Goal: Task Accomplishment & Management: Use online tool/utility

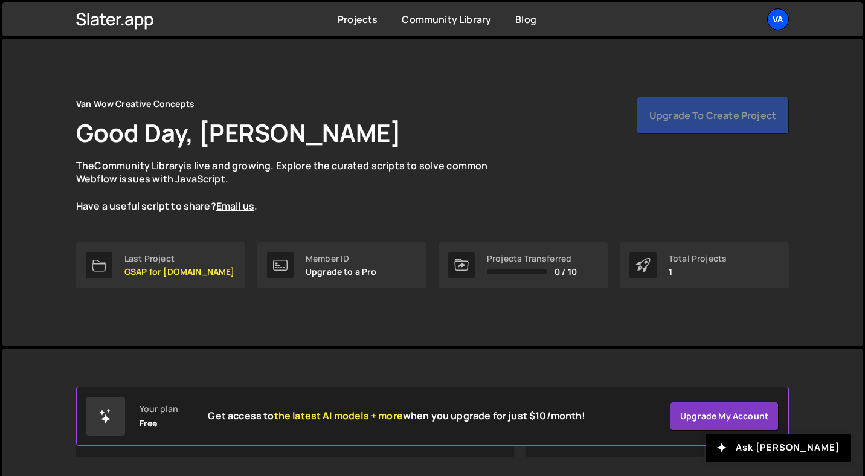
click at [781, 21] on div "Va" at bounding box center [778, 19] width 22 height 22
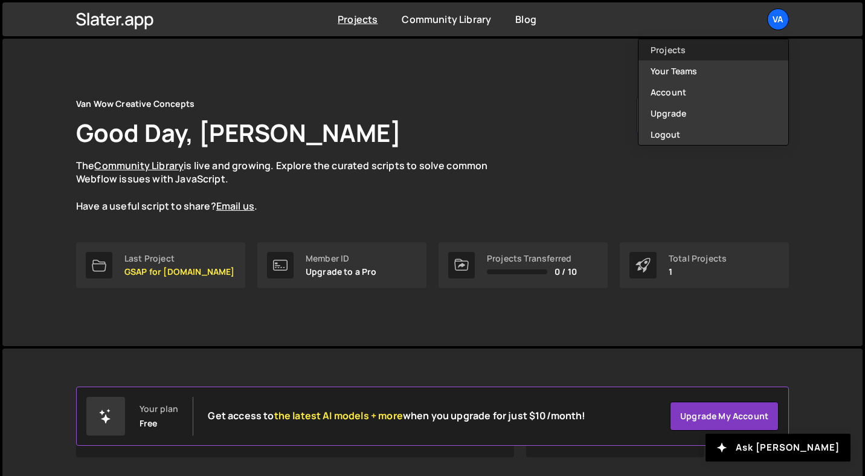
click at [677, 51] on link "Projects" at bounding box center [714, 49] width 150 height 21
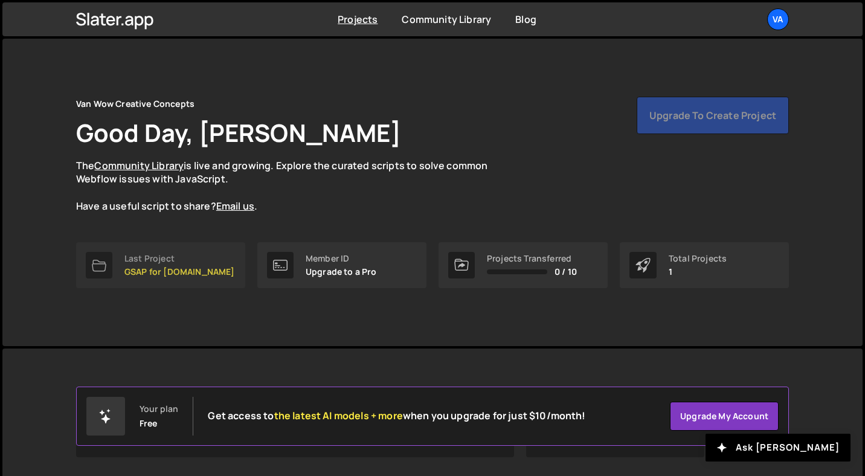
click at [198, 271] on p "GSAP for [DOMAIN_NAME]" at bounding box center [179, 272] width 111 height 10
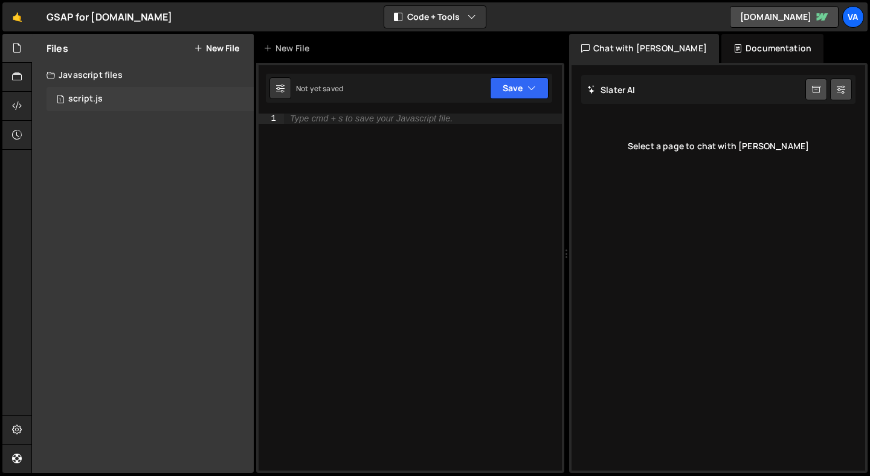
click at [132, 97] on div "1 script.js 0" at bounding box center [150, 99] width 207 height 24
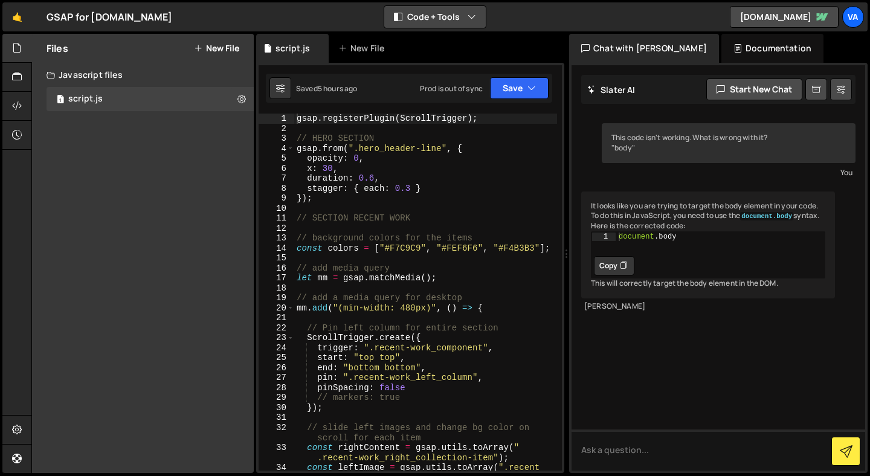
click at [406, 13] on button "Code + Tools" at bounding box center [434, 17] width 101 height 22
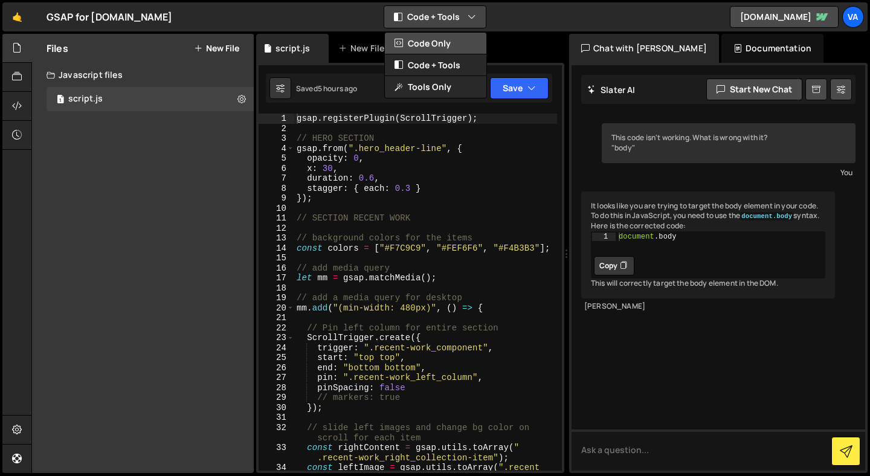
click at [407, 37] on button "Code Only" at bounding box center [435, 44] width 101 height 22
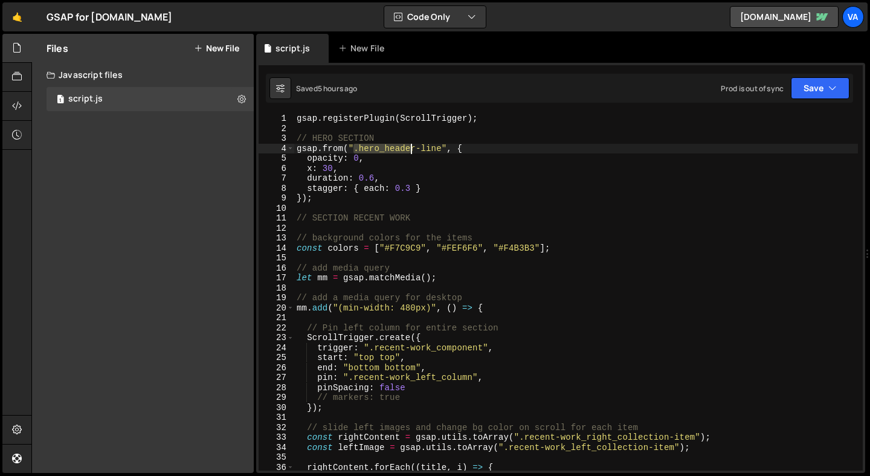
drag, startPoint x: 355, startPoint y: 149, endPoint x: 412, endPoint y: 152, distance: 57.5
click at [412, 152] on div "gsap . registerPlugin ( ScrollTrigger ) ; // HERO SECTION gsap . from ( ".hero_…" at bounding box center [576, 302] width 564 height 377
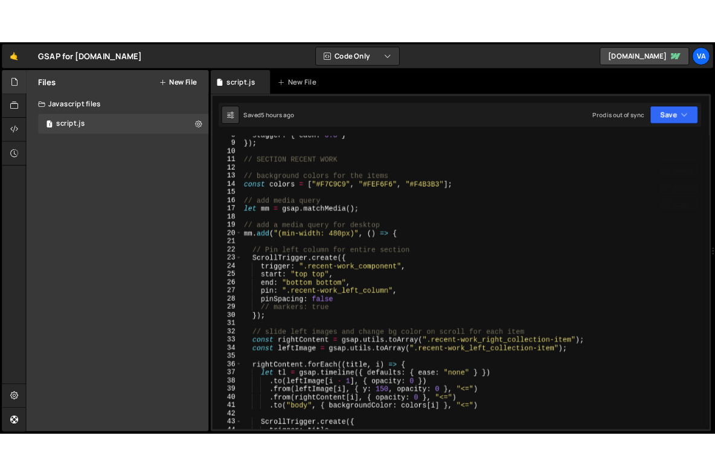
scroll to position [109, 0]
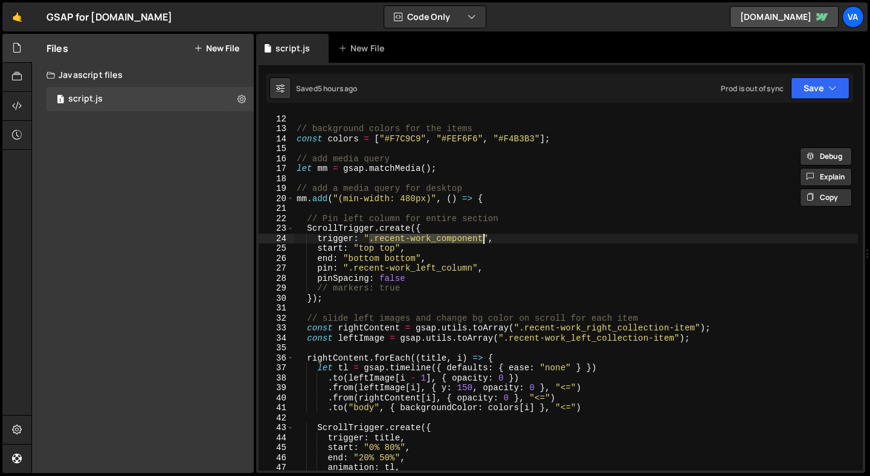
drag, startPoint x: 372, startPoint y: 237, endPoint x: 481, endPoint y: 238, distance: 108.7
click at [481, 238] on div "// SECTION RECENT WORK // background colors for the items const colors = [ "#F7…" at bounding box center [576, 292] width 564 height 377
type textarea "trigger: ".recent-work_component","
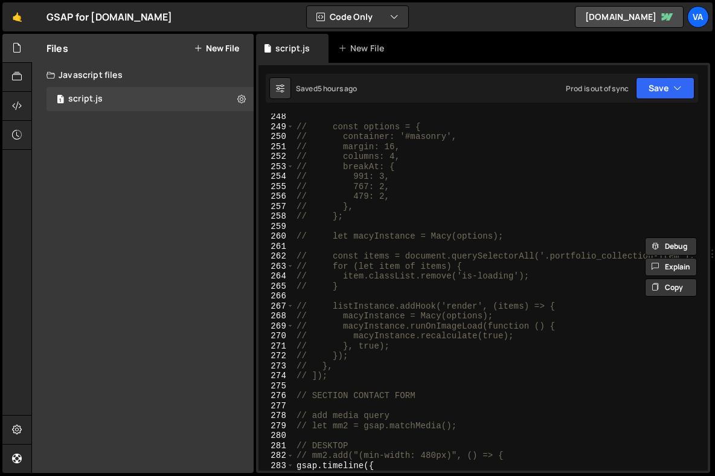
scroll to position [2906, 0]
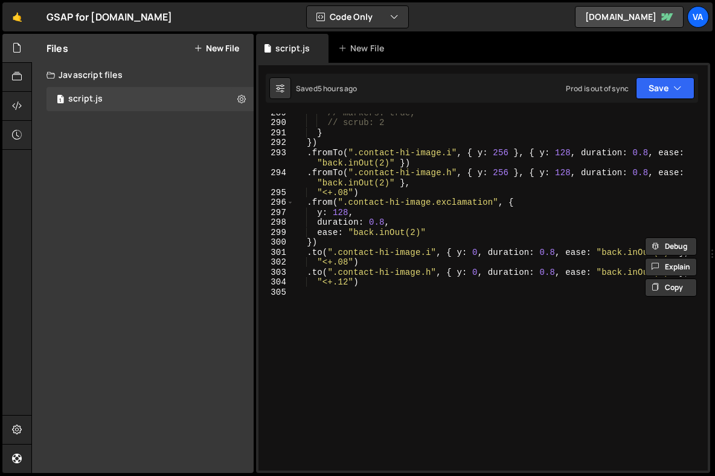
click at [379, 345] on div "// markers: true, // scrub: 2 } }) . fromTo ( ".contact-hi-image.i" , { y : 256…" at bounding box center [498, 296] width 409 height 377
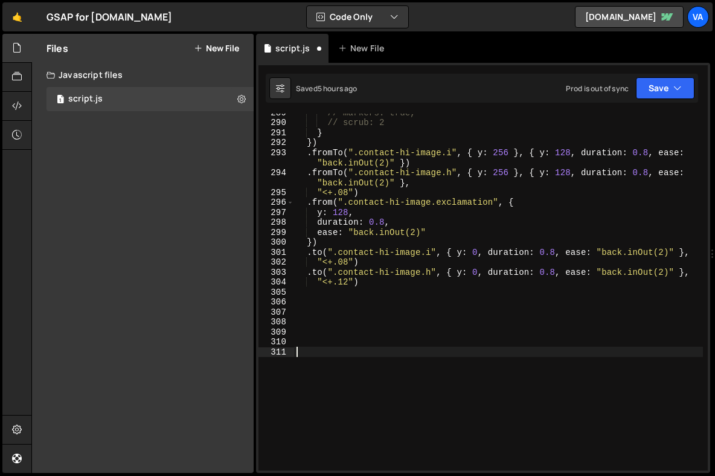
paste textarea "</script>"
type textarea "</script>"
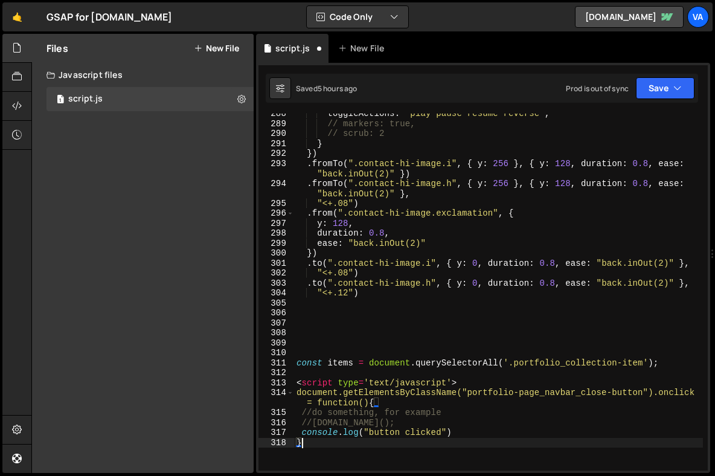
scroll to position [3046, 0]
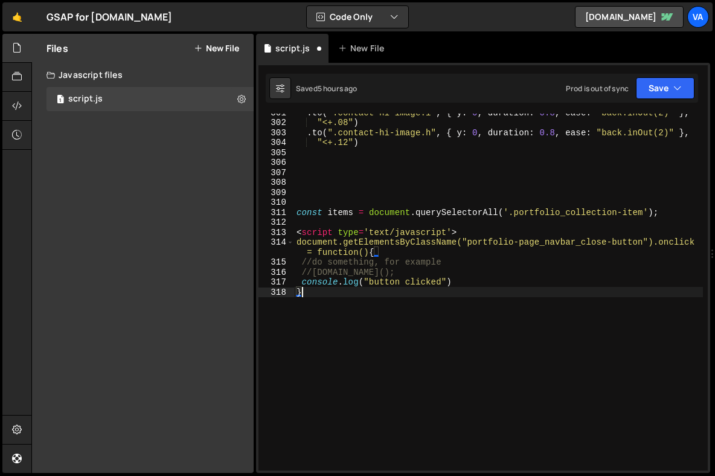
click at [469, 243] on div ". to ( ".contact-hi-image.i" , { y : 0 , duration : 0.8 , ease : "back.inOut(2)…" at bounding box center [498, 296] width 409 height 377
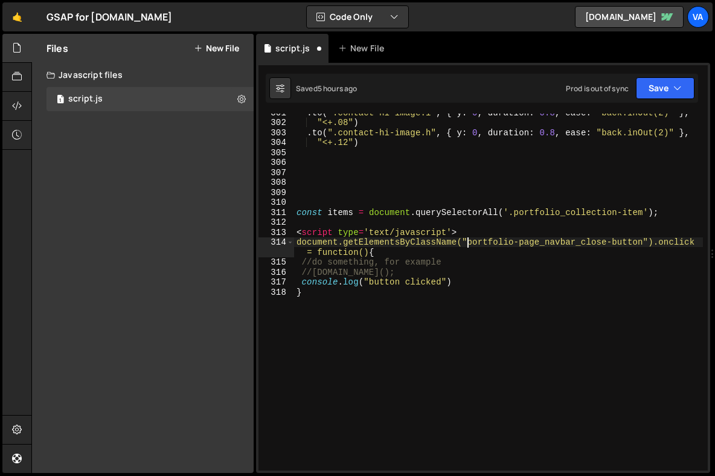
scroll to position [0, 12]
click at [297, 211] on div ". to ( ".contact-hi-image.i" , { y : 0 , duration : 0.8 , ease : "back.inOut(2)…" at bounding box center [498, 296] width 409 height 377
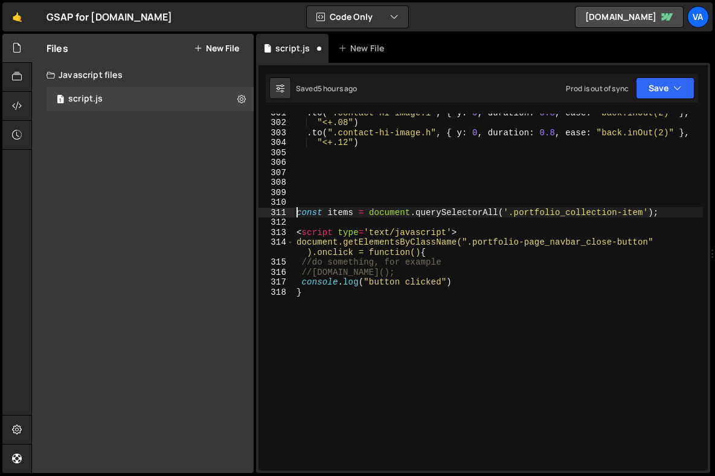
scroll to position [0, 1]
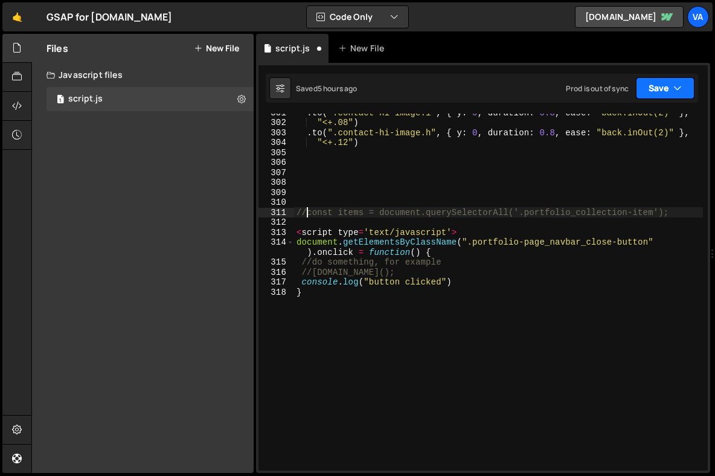
click at [650, 89] on button "Save" at bounding box center [665, 88] width 59 height 22
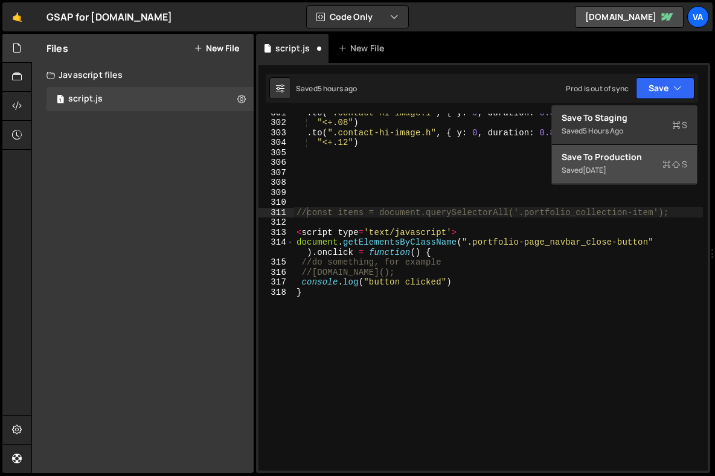
click at [607, 169] on div "[DATE]" at bounding box center [595, 170] width 24 height 10
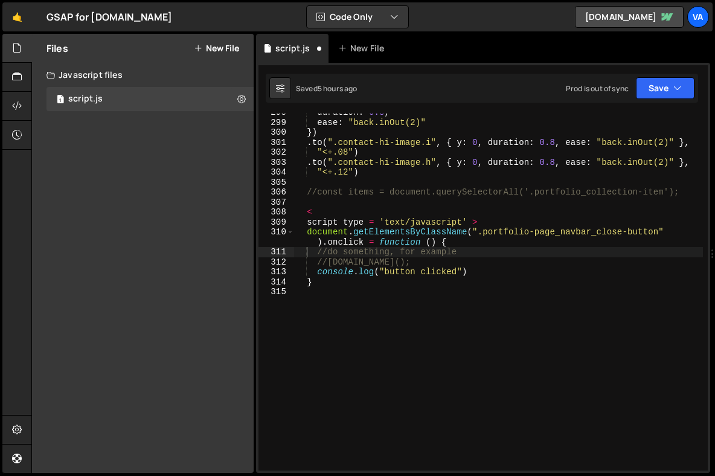
scroll to position [3016, 0]
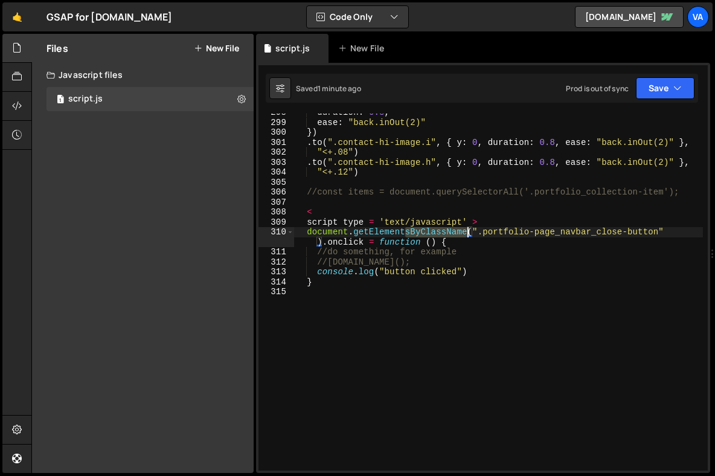
drag, startPoint x: 406, startPoint y: 232, endPoint x: 466, endPoint y: 232, distance: 60.4
click at [466, 232] on div "duration : 0.8 , ease : "back.inOut(2)" }) . to ( ".contact-hi-image.i" , { y :…" at bounding box center [498, 296] width 409 height 377
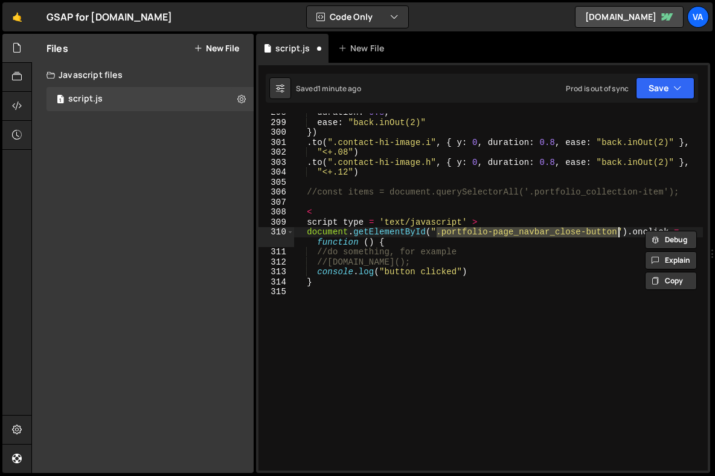
paste textarea "test"
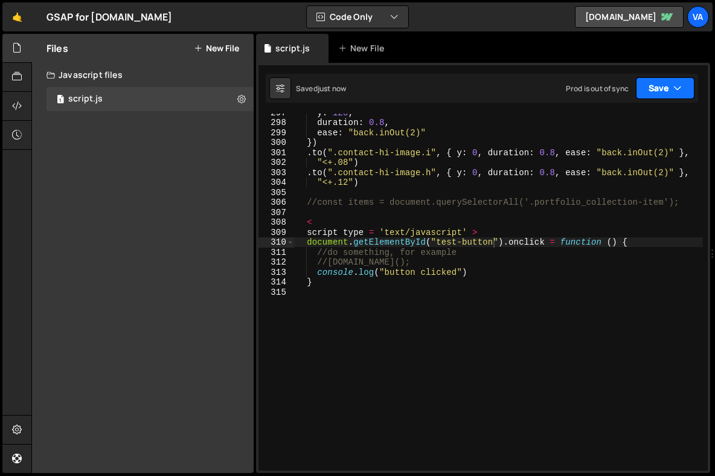
click at [649, 86] on button "Save" at bounding box center [665, 88] width 59 height 22
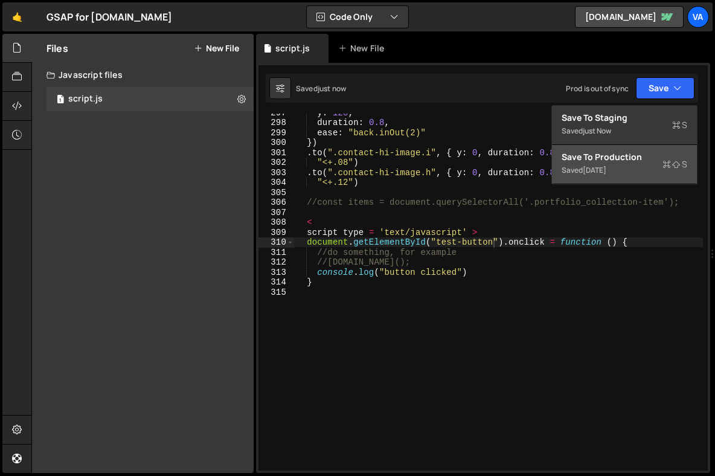
click at [627, 160] on div "Save to Production S" at bounding box center [625, 157] width 126 height 12
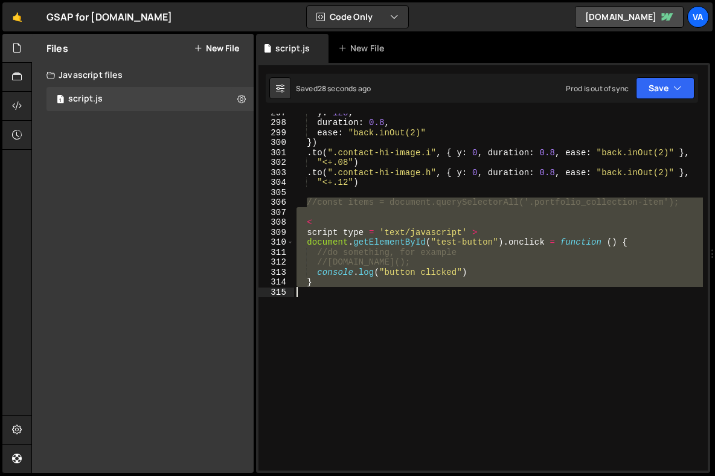
drag, startPoint x: 308, startPoint y: 202, endPoint x: 343, endPoint y: 315, distance: 118.1
click at [343, 315] on div "y : 128 , duration : 0.8 , ease : "back.inOut(2)" }) . to ( ".contact-hi-image.…" at bounding box center [498, 296] width 409 height 377
type textarea "}"
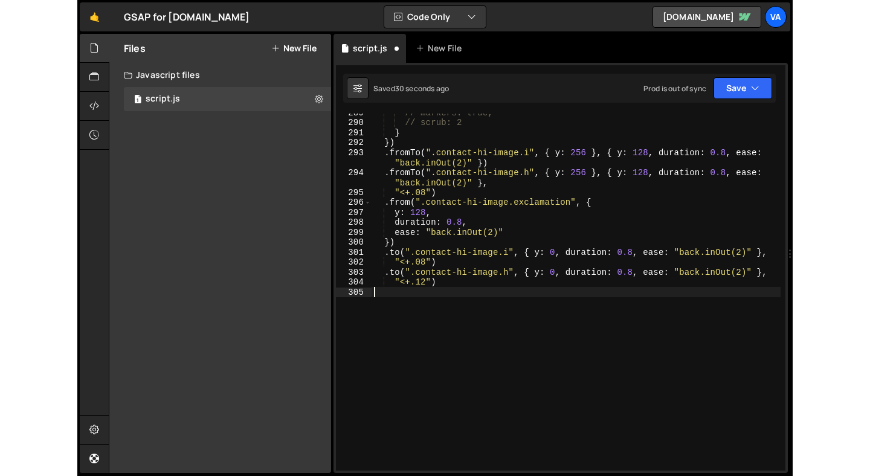
scroll to position [2906, 0]
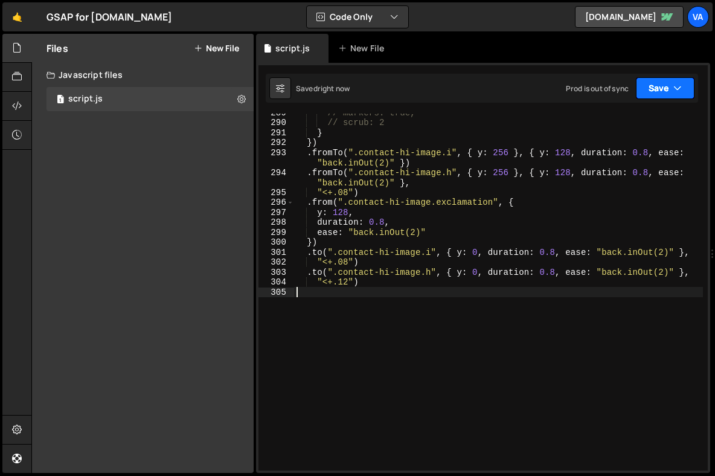
click at [652, 88] on button "Save" at bounding box center [665, 88] width 59 height 22
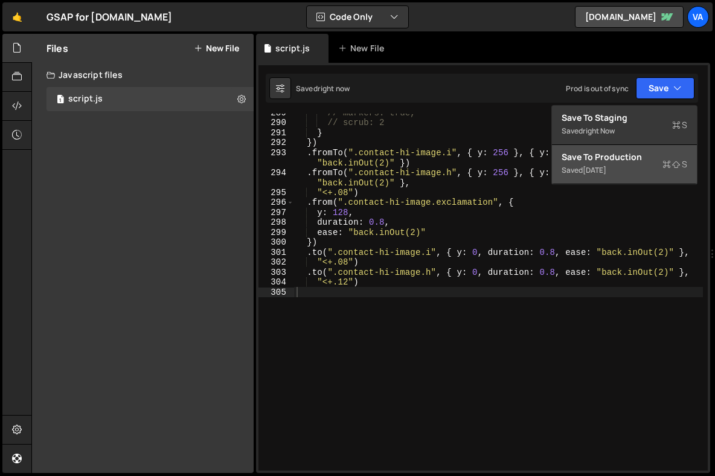
click at [627, 161] on div "Save to Production S" at bounding box center [625, 157] width 126 height 12
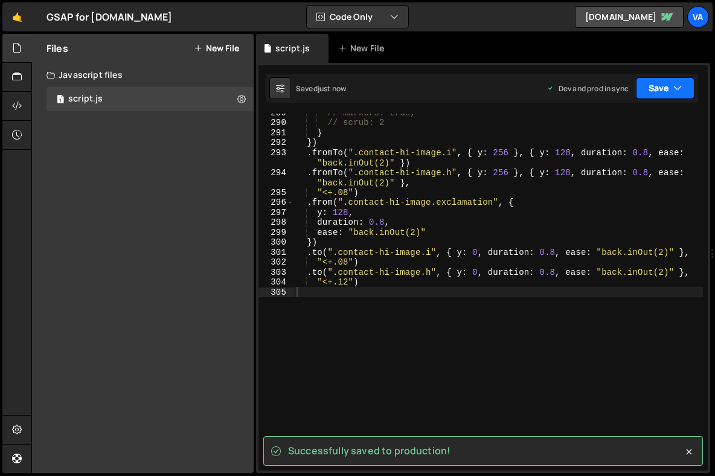
click at [654, 91] on button "Save" at bounding box center [665, 88] width 59 height 22
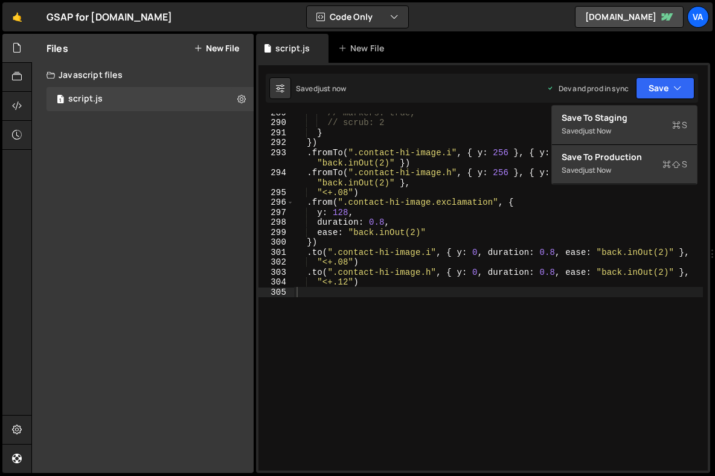
click at [485, 388] on div "// markers: true, // scrub: 2 } }) . fromTo ( ".contact-hi-image.i" , { y : 256…" at bounding box center [498, 296] width 409 height 377
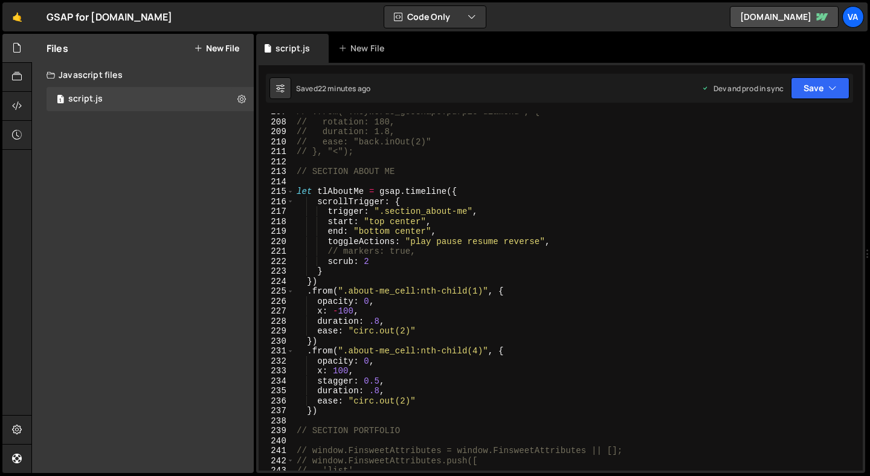
scroll to position [1751, 0]
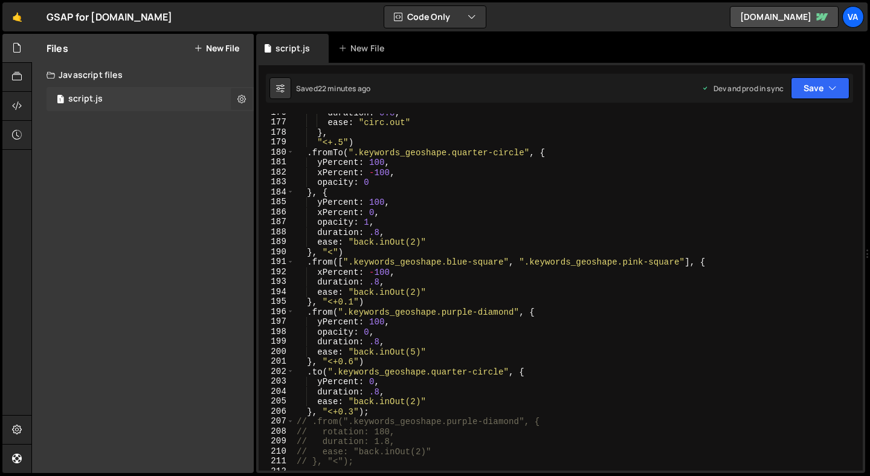
click at [239, 101] on icon at bounding box center [241, 98] width 8 height 11
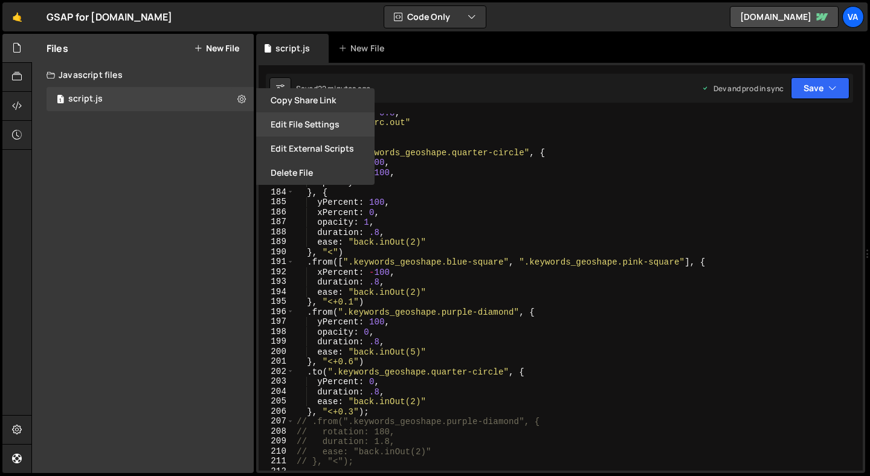
click at [270, 124] on button "Edit File Settings" at bounding box center [315, 124] width 118 height 24
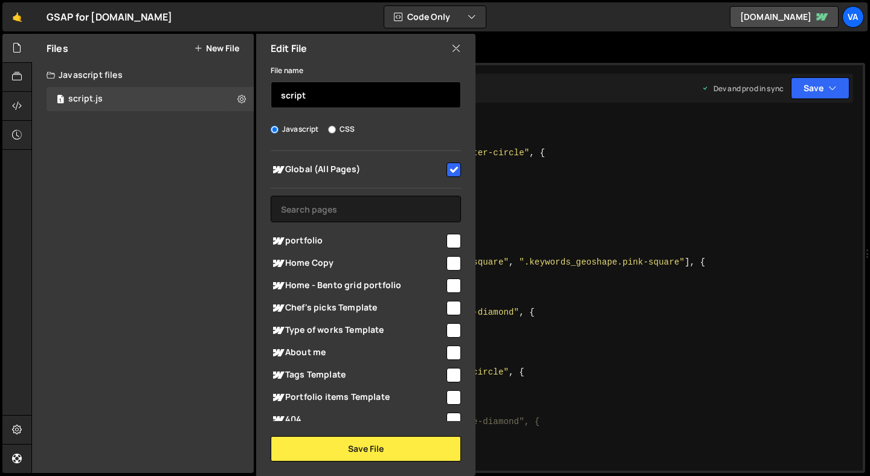
click at [350, 98] on input "script" at bounding box center [366, 95] width 190 height 27
type input "script"
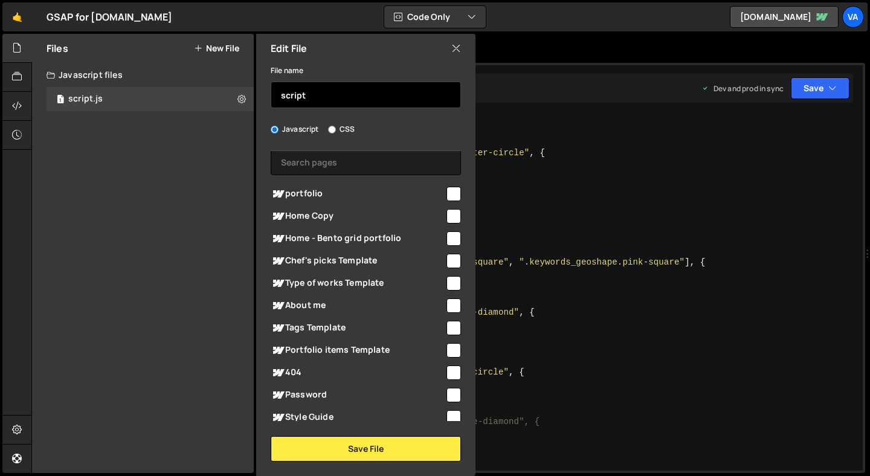
scroll to position [94, 0]
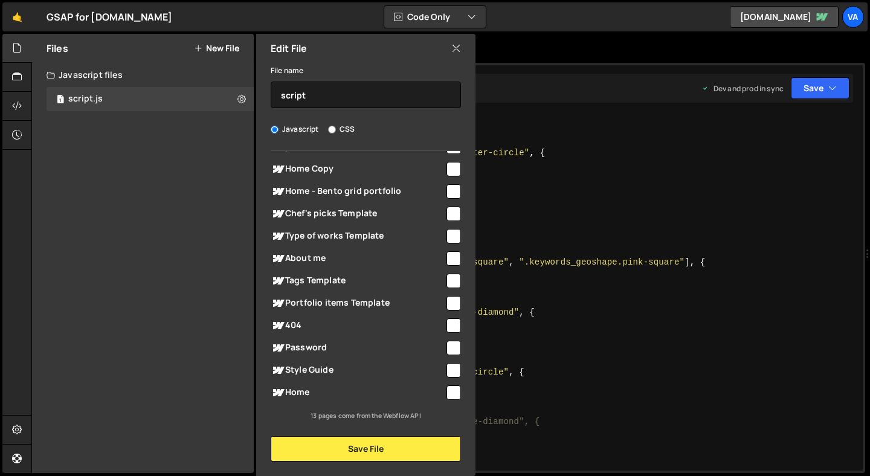
click at [446, 392] on input "checkbox" at bounding box center [453, 392] width 14 height 14
checkbox input "true"
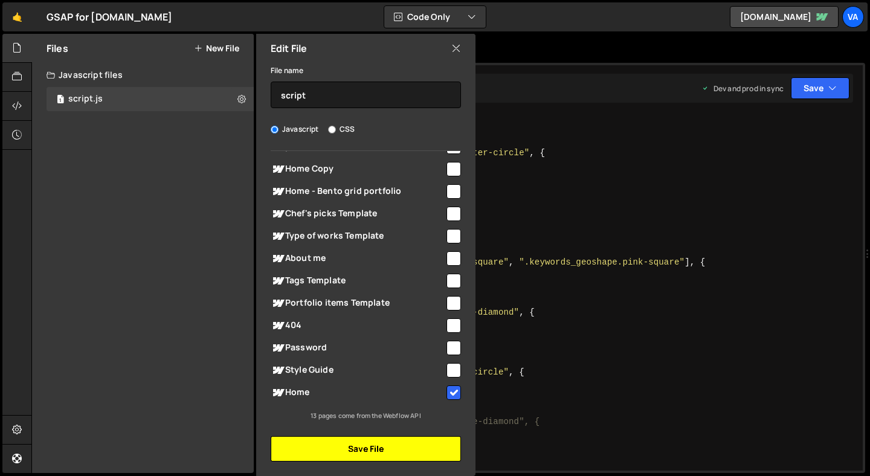
click at [364, 443] on button "Save File" at bounding box center [366, 448] width 190 height 25
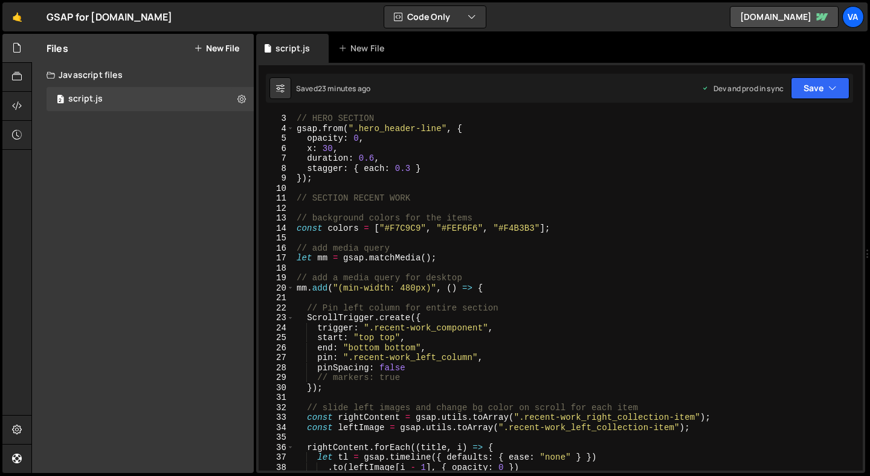
scroll to position [0, 0]
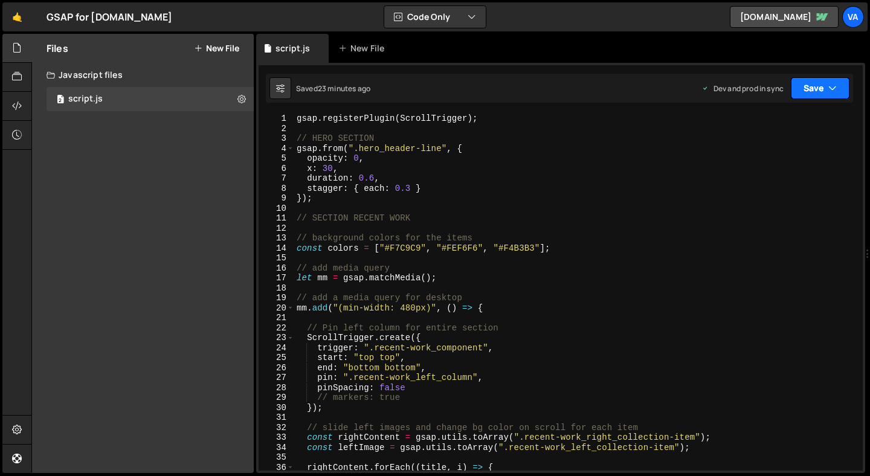
click at [816, 91] on button "Save" at bounding box center [820, 88] width 59 height 22
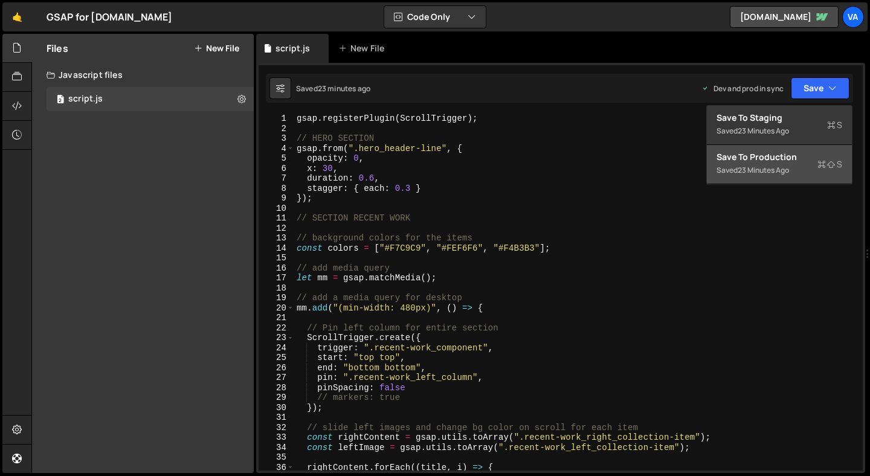
click at [797, 158] on div "Save to Production S" at bounding box center [779, 157] width 126 height 12
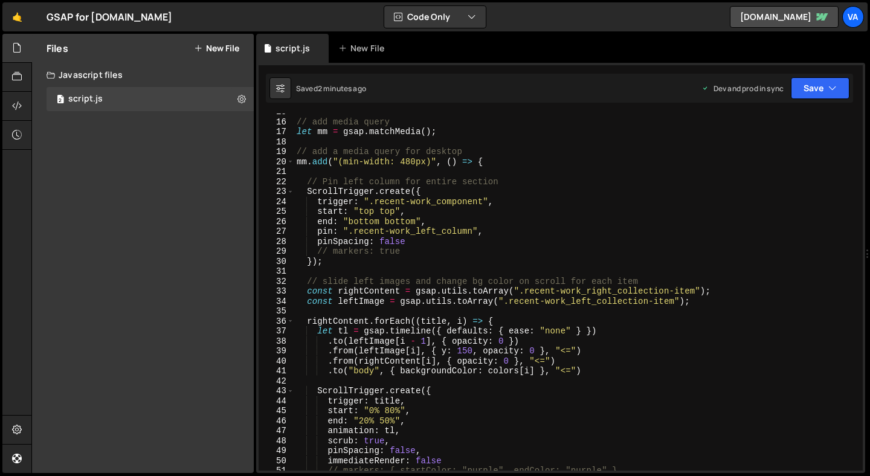
scroll to position [156, 0]
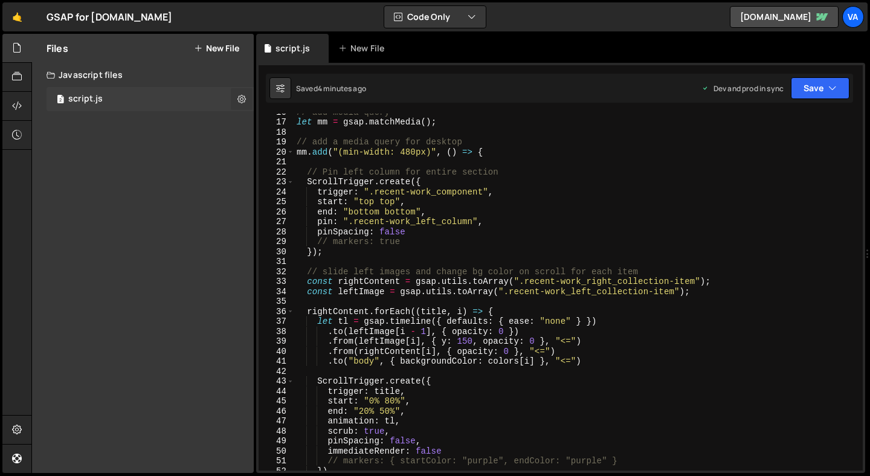
click at [241, 97] on icon at bounding box center [241, 98] width 8 height 11
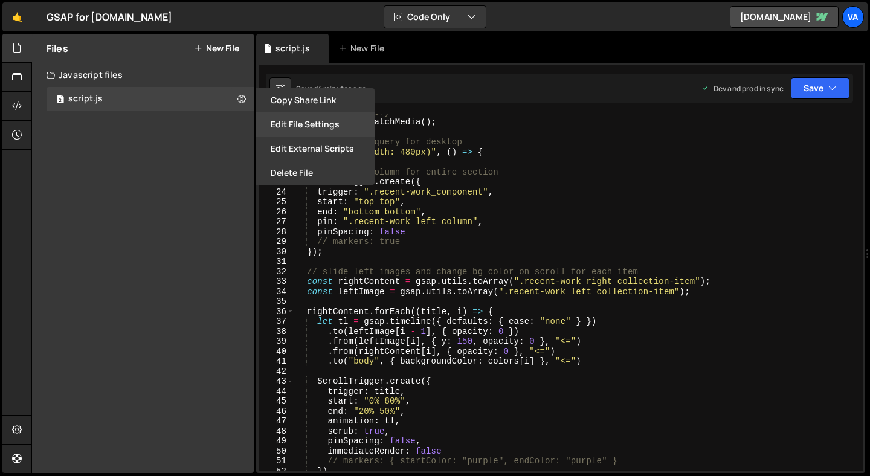
click at [279, 124] on button "Edit File Settings" at bounding box center [315, 124] width 118 height 24
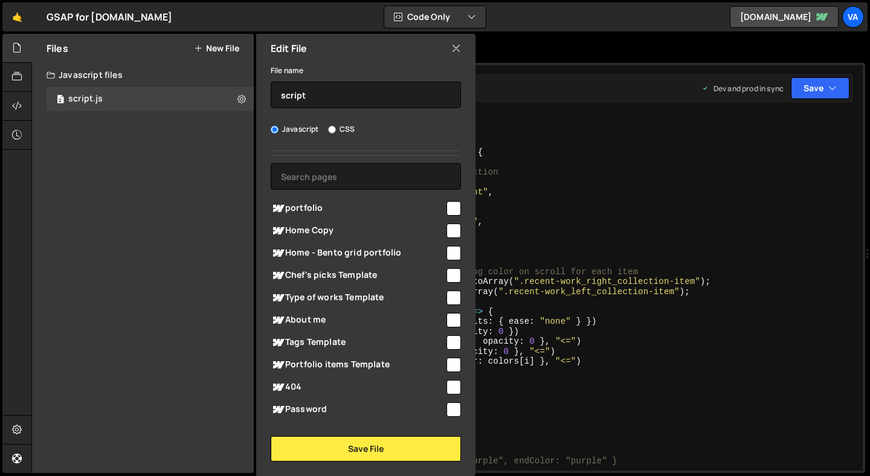
scroll to position [0, 0]
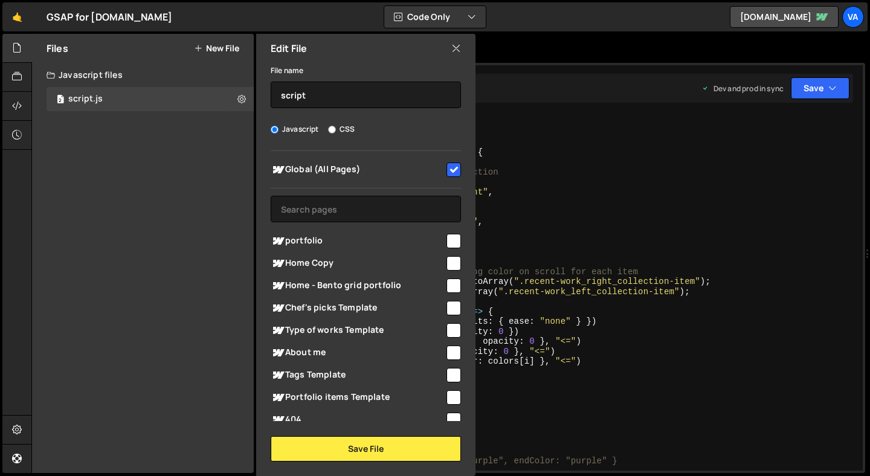
click at [446, 169] on input "checkbox" at bounding box center [453, 170] width 14 height 14
checkbox input "false"
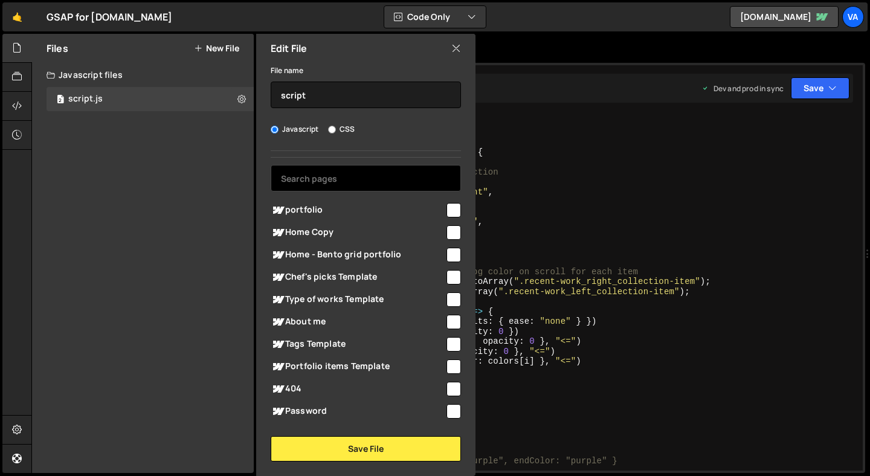
scroll to position [94, 0]
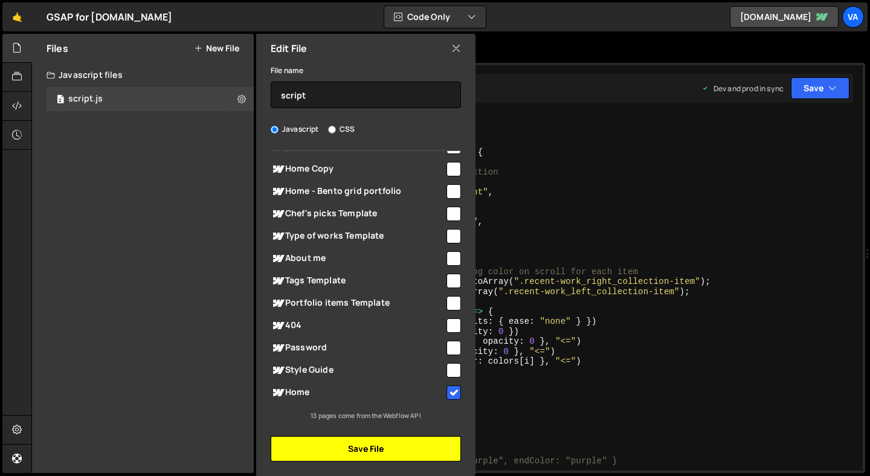
click at [370, 449] on button "Save File" at bounding box center [366, 448] width 190 height 25
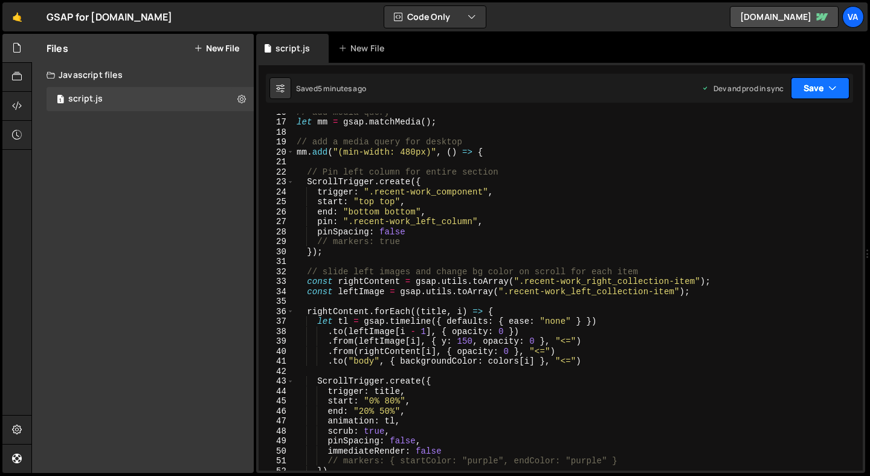
click at [814, 80] on button "Save" at bounding box center [820, 88] width 59 height 22
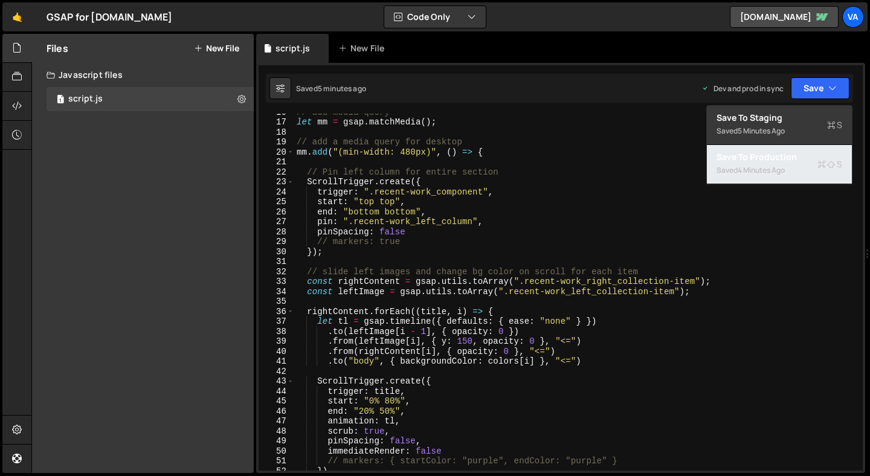
click at [764, 170] on div "4 minutes ago" at bounding box center [761, 170] width 47 height 10
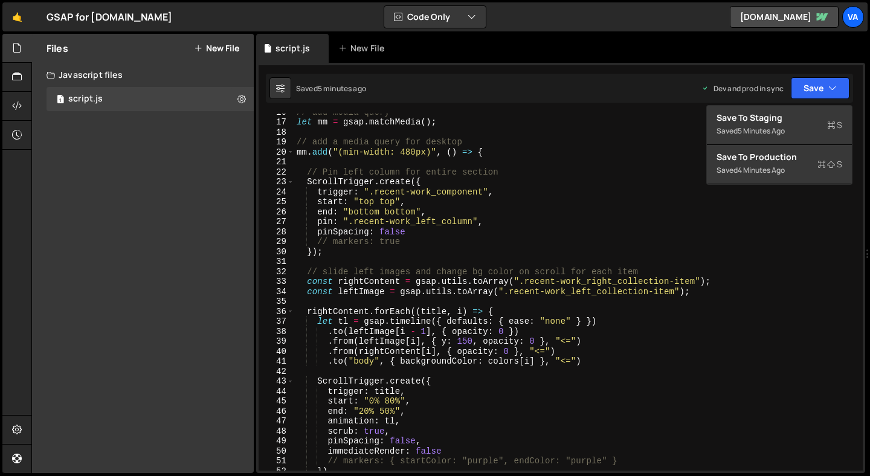
scroll to position [2851, 0]
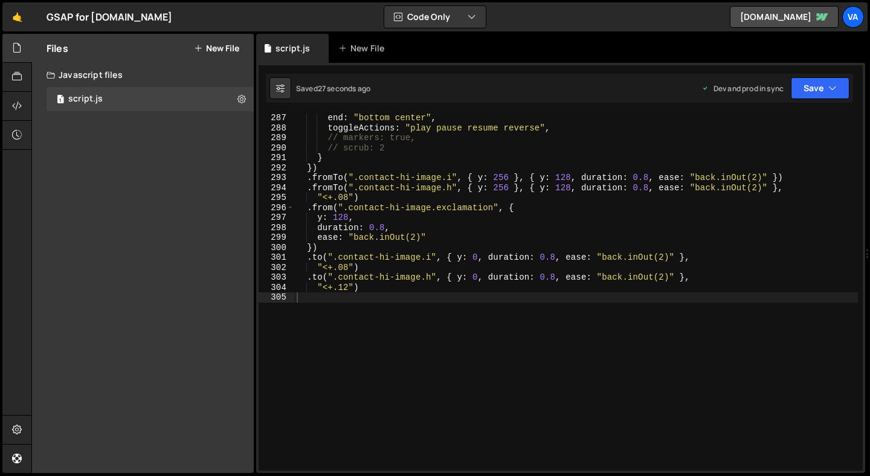
click at [545, 312] on div "end : "bottom center" , toggleActions : "play pause resume reverse" , // marker…" at bounding box center [576, 301] width 564 height 377
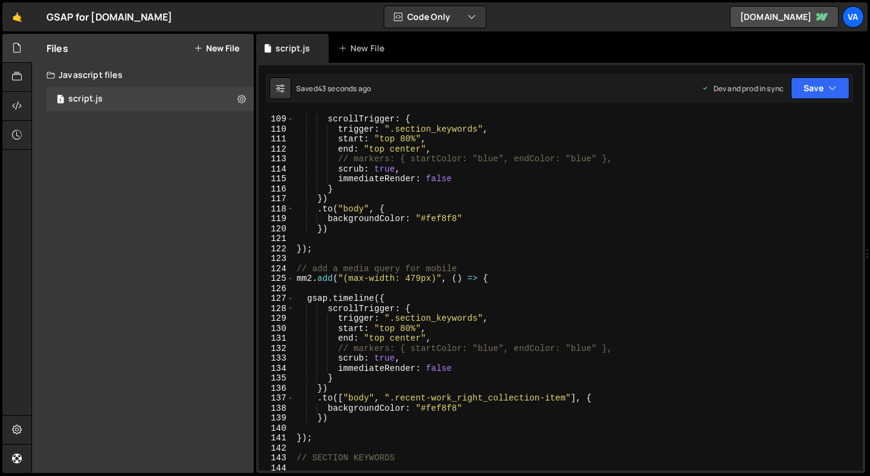
scroll to position [1073, 0]
